Goal: Navigation & Orientation: Find specific page/section

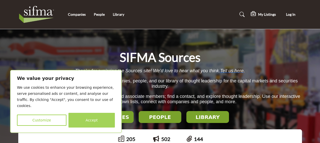
click at [87, 121] on button "Accept" at bounding box center [91, 120] width 46 height 15
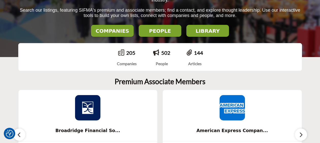
scroll to position [157, 0]
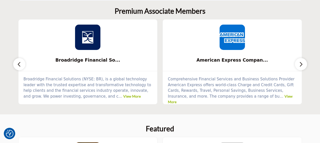
click at [300, 68] on button "button" at bounding box center [301, 64] width 12 height 12
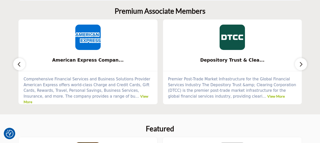
click at [300, 68] on button "button" at bounding box center [301, 64] width 12 height 12
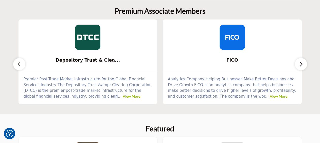
click at [300, 68] on button "button" at bounding box center [301, 64] width 12 height 12
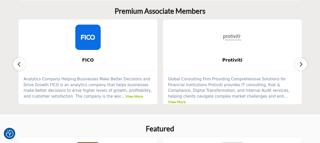
click at [300, 68] on button "button" at bounding box center [301, 64] width 12 height 12
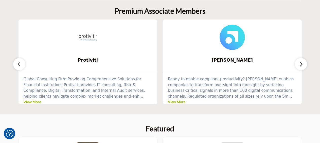
click at [300, 68] on button "button" at bounding box center [301, 64] width 12 height 12
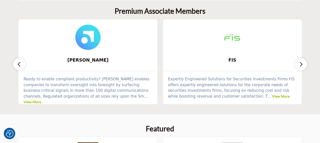
click at [300, 68] on button "button" at bounding box center [301, 64] width 12 height 12
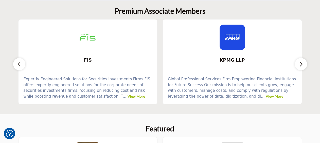
click at [300, 68] on button "button" at bounding box center [301, 64] width 12 height 12
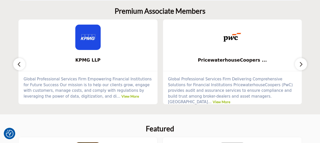
click at [300, 68] on button "button" at bounding box center [301, 64] width 12 height 12
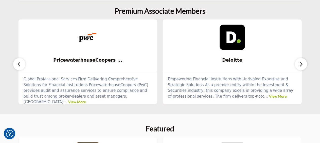
click at [300, 68] on button "button" at bounding box center [301, 64] width 12 height 12
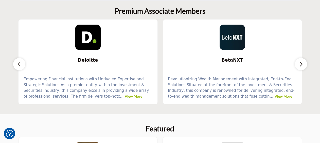
click at [300, 68] on button "button" at bounding box center [301, 64] width 12 height 12
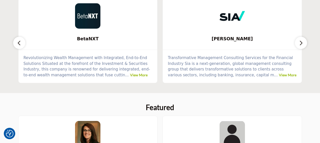
scroll to position [263, 0]
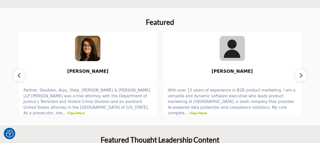
click at [301, 78] on icon "button" at bounding box center [301, 75] width 4 height 6
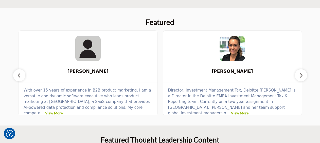
click at [300, 78] on icon "button" at bounding box center [301, 75] width 4 height 6
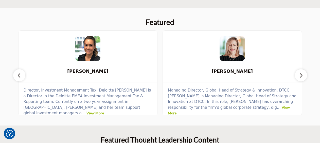
click at [300, 78] on icon "button" at bounding box center [301, 75] width 4 height 6
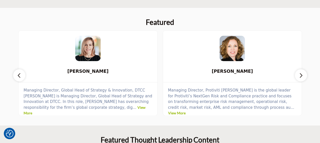
click at [300, 78] on icon "button" at bounding box center [301, 75] width 4 height 6
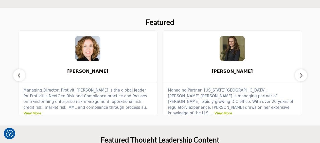
click at [300, 78] on icon "button" at bounding box center [301, 75] width 4 height 6
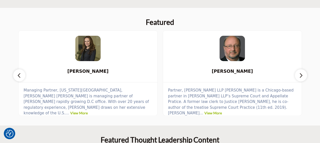
click at [300, 78] on icon "button" at bounding box center [301, 75] width 4 height 6
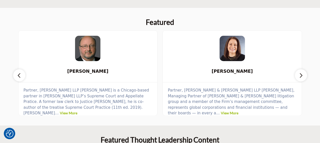
click at [300, 78] on icon "button" at bounding box center [301, 75] width 4 height 6
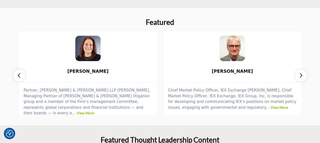
click at [300, 78] on icon "button" at bounding box center [301, 75] width 4 height 6
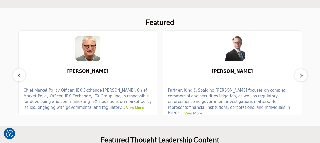
click at [300, 78] on icon "button" at bounding box center [301, 75] width 4 height 6
click at [300, 77] on icon "button" at bounding box center [301, 75] width 4 height 6
click at [300, 76] on icon "button" at bounding box center [301, 75] width 4 height 6
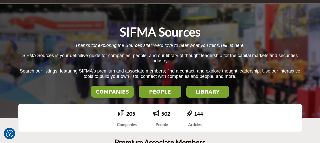
scroll to position [0, 0]
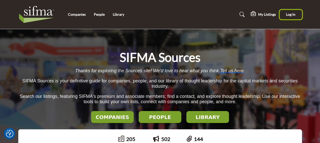
drag, startPoint x: 245, startPoint y: 84, endPoint x: 288, endPoint y: 17, distance: 79.8
click at [288, 17] on button "Log In" at bounding box center [291, 14] width 22 height 9
